Goal: Transaction & Acquisition: Purchase product/service

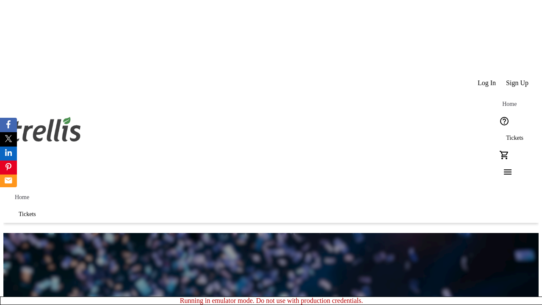
click at [506, 135] on span "Tickets" at bounding box center [514, 138] width 17 height 7
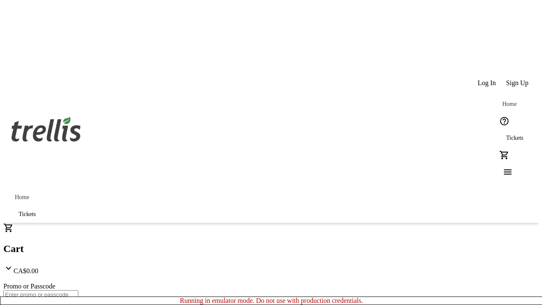
type input "1"
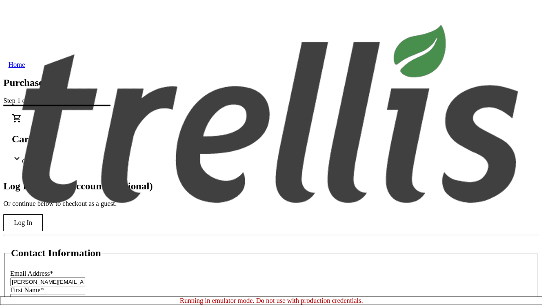
scroll to position [84, 0]
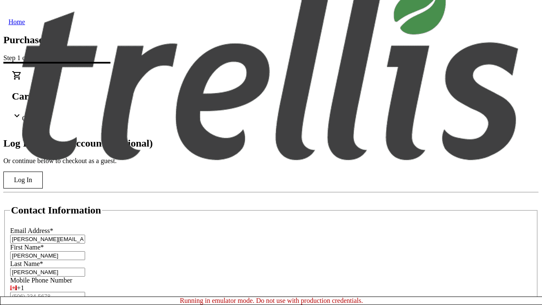
type input "[PERSON_NAME]"
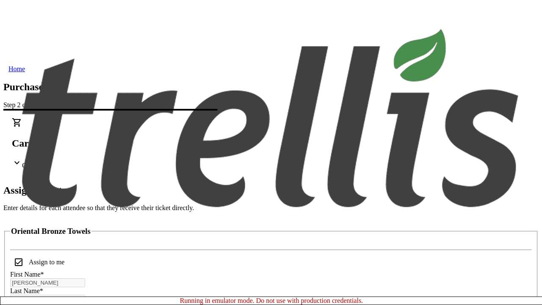
scroll to position [51, 0]
